Goal: Communication & Community: Answer question/provide support

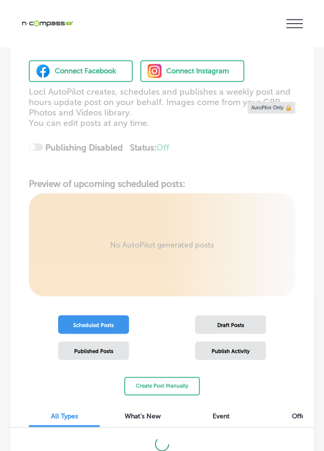
scroll to position [59, 0]
click at [288, 20] on icon "iconmonstr-menu-thin copy Created with Sketch." at bounding box center [295, 24] width 17 height 14
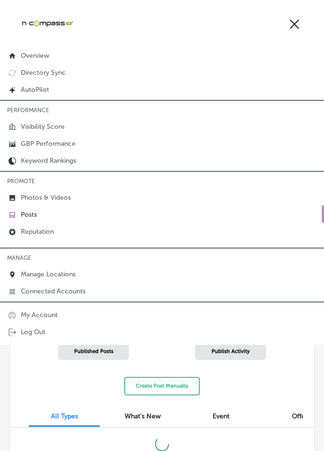
click at [45, 227] on p "Reputation" at bounding box center [37, 231] width 33 height 8
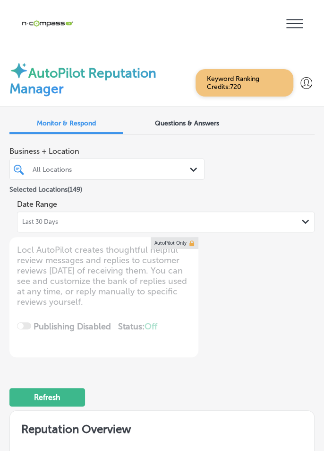
click at [100, 218] on div "Last 30 Days Path Created with Sketch." at bounding box center [166, 222] width 288 height 8
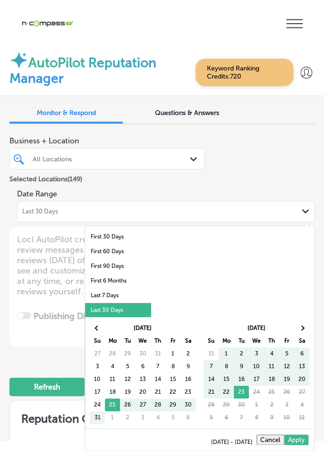
click at [97, 288] on li "Last 7 Days" at bounding box center [118, 295] width 66 height 15
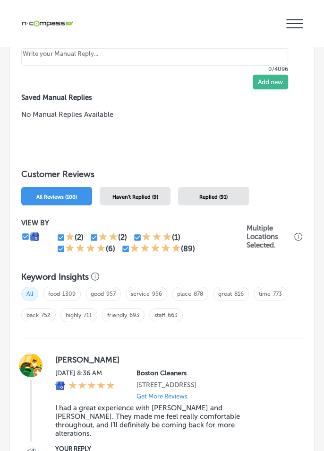
scroll to position [892, 0]
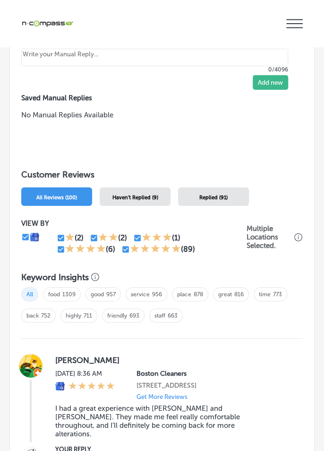
click at [109, 187] on div "Haven't Replied (9)" at bounding box center [135, 196] width 71 height 18
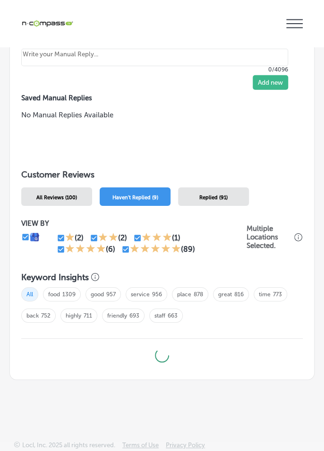
scroll to position [792, 0]
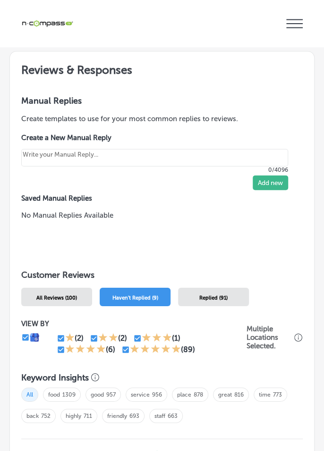
type textarea "x"
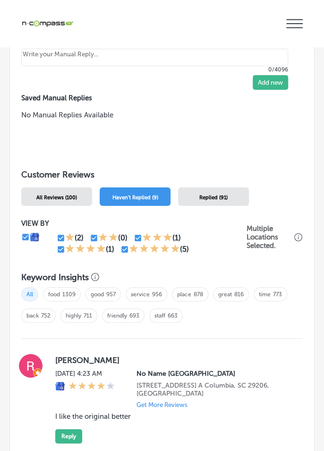
click at [125, 245] on input "checkbox" at bounding box center [125, 249] width 9 height 9
checkbox input "false"
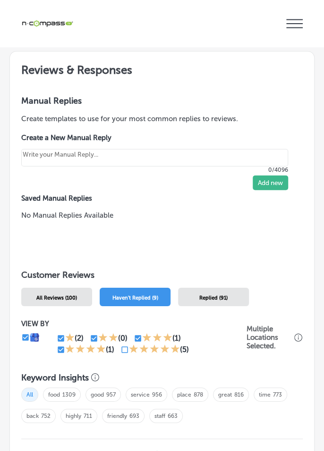
type textarea "x"
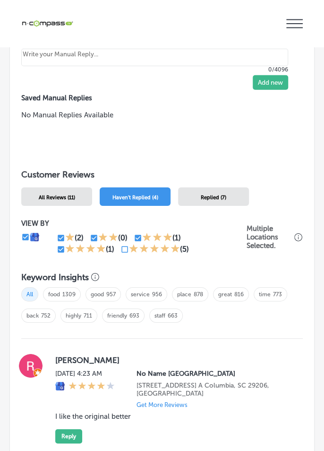
click at [61, 245] on input "checkbox" at bounding box center [61, 249] width 9 height 9
checkbox input "false"
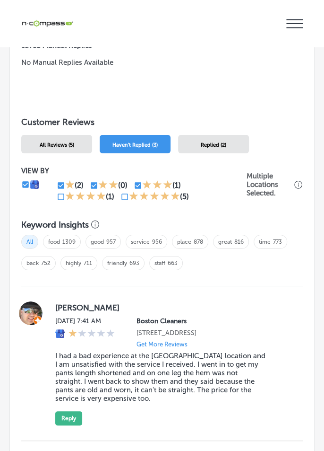
scroll to position [945, 0]
click at [67, 411] on button "Reply" at bounding box center [68, 418] width 27 height 14
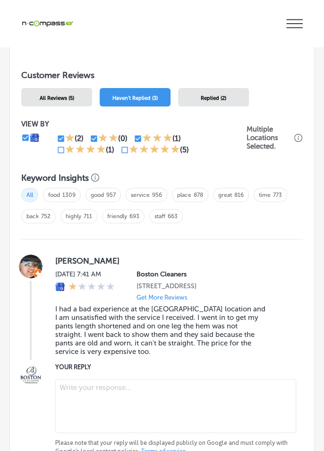
scroll to position [1005, 0]
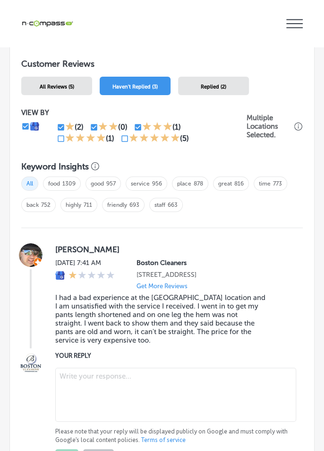
click at [66, 367] on textarea at bounding box center [175, 394] width 241 height 54
type textarea "x"
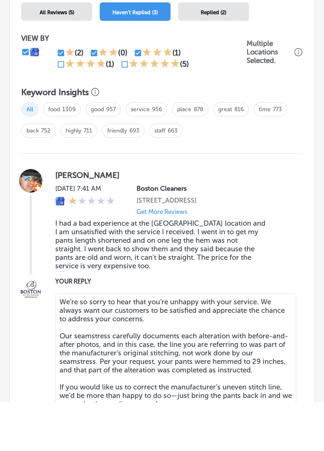
scroll to position [1039, 0]
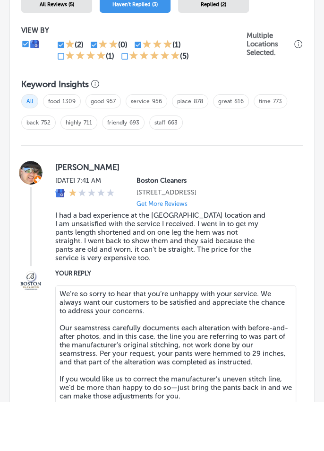
click at [62, 334] on textarea "We’re so sorry to hear that you’re unhappy with your service. We always want ou…" at bounding box center [175, 415] width 241 height 163
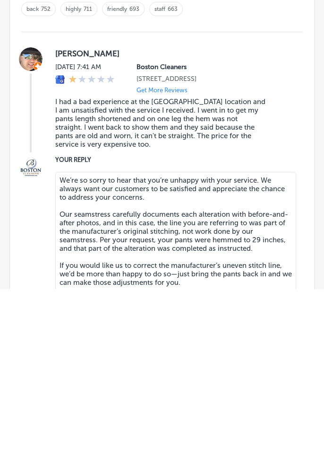
scroll to position [47, 0]
click at [61, 334] on textarea "We’re so sorry to hear that you’re unhappy with your service. We always want ou…" at bounding box center [175, 415] width 241 height 163
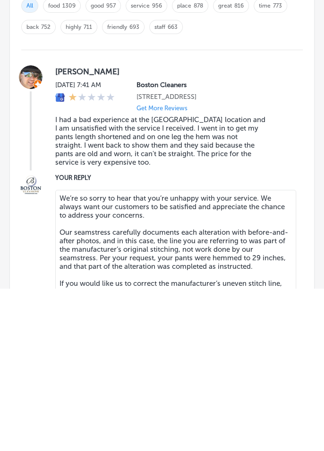
scroll to position [1020, 0]
click at [73, 353] on textarea "We’re so sorry to hear that you’re unhappy with your service. We always want ou…" at bounding box center [175, 434] width 241 height 163
click at [70, 362] on textarea "We’re so sorry to hear that you’re unhappy with your service. We always want ou…" at bounding box center [175, 434] width 241 height 163
click at [66, 394] on textarea "We’re so sorry to hear that you’re unhappy with your service. We always want ou…" at bounding box center [175, 434] width 241 height 163
click at [63, 353] on textarea "We’re so sorry to hear that you’re unhappy with your service. We always want ou…" at bounding box center [175, 434] width 241 height 163
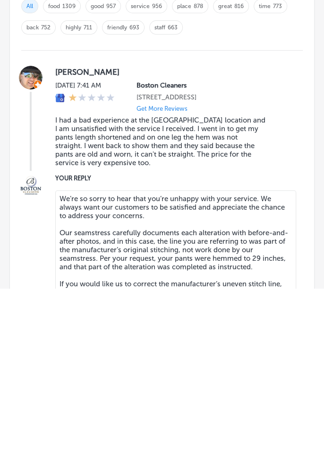
click at [61, 353] on textarea "We’re so sorry to hear that you’re unhappy with your service. We always want ou…" at bounding box center [175, 434] width 241 height 163
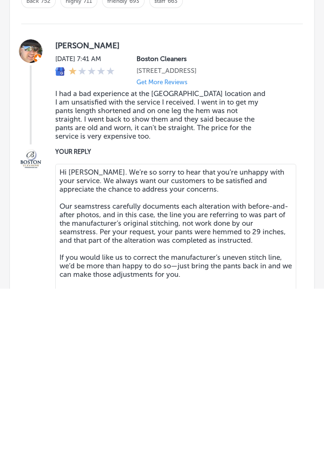
scroll to position [1048, 0]
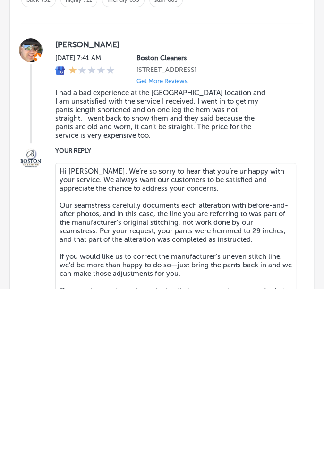
click at [61, 373] on textarea "Hi [PERSON_NAME]. We’re so sorry to hear that you’re unhappy with your service.…" at bounding box center [175, 406] width 241 height 163
type textarea "Hi [PERSON_NAME]. We’re so sorry to hear that you’re unhappy with your service.…"
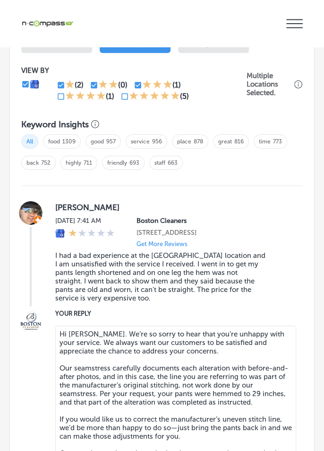
type textarea "x"
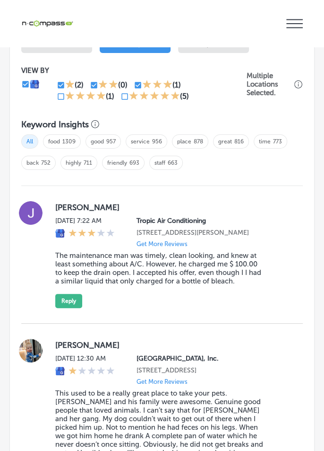
scroll to position [49, 0]
